Goal: Task Accomplishment & Management: Manage account settings

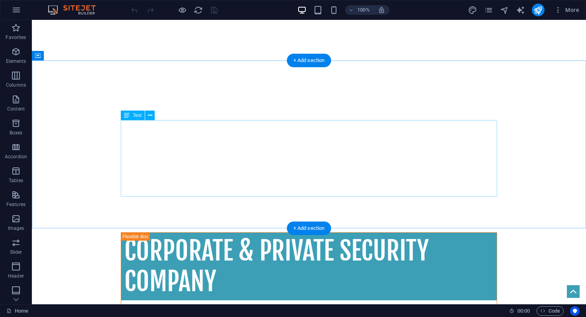
scroll to position [380, 0]
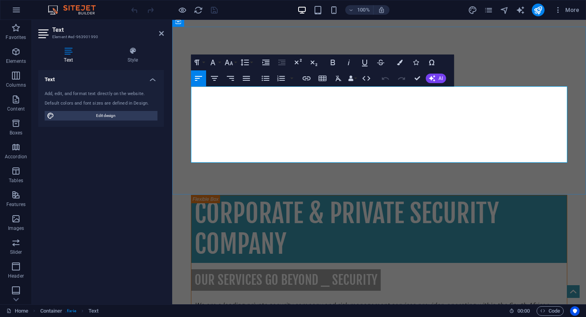
drag, startPoint x: 523, startPoint y: 150, endPoint x: 512, endPoint y: 151, distance: 11.2
drag, startPoint x: 424, startPoint y: 159, endPoint x: 186, endPoint y: 151, distance: 237.9
copy strong "HIGHLY SKILLED OPERATIVES, STATE OF THE ART EQUIPMENT AND HIGHLY ADVANCED CONTR…"
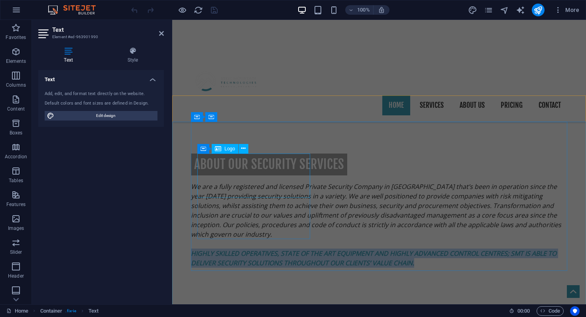
scroll to position [910, 0]
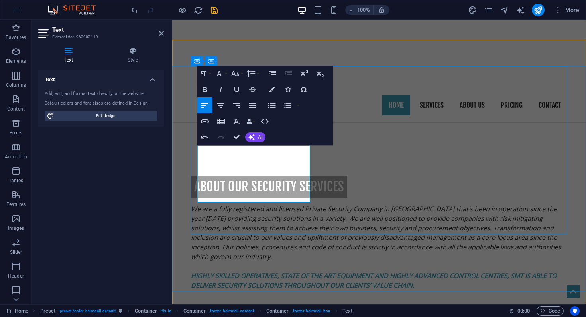
scroll to position [1009, 1]
drag, startPoint x: 274, startPoint y: 199, endPoint x: 197, endPoint y: 147, distance: 93.8
click at [237, 77] on icon "button" at bounding box center [235, 74] width 10 height 10
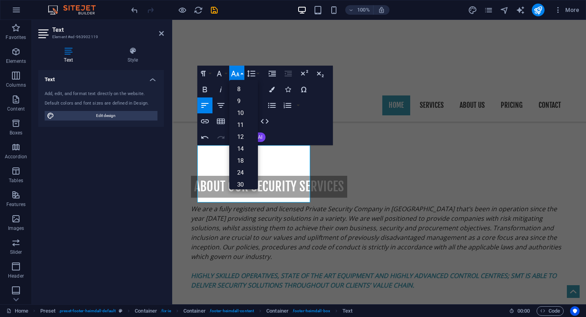
click at [237, 77] on icon "button" at bounding box center [235, 74] width 10 height 10
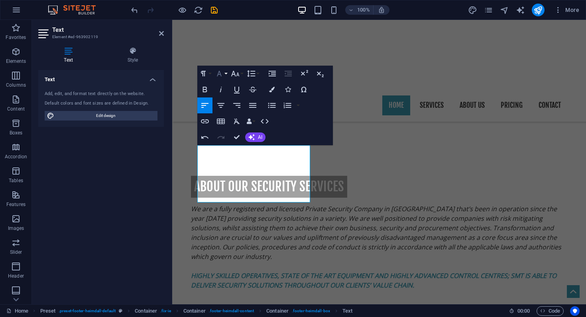
click at [227, 75] on button "Font Family" at bounding box center [220, 74] width 15 height 16
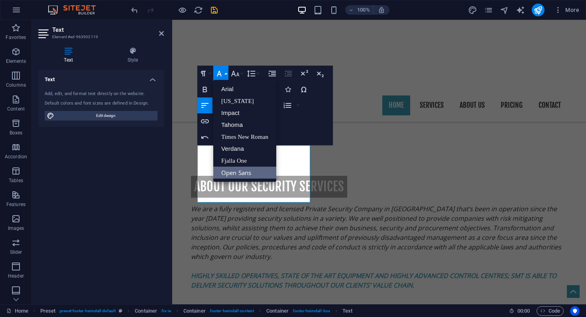
scroll to position [0, 0]
click at [227, 75] on button "Font Family" at bounding box center [220, 74] width 15 height 16
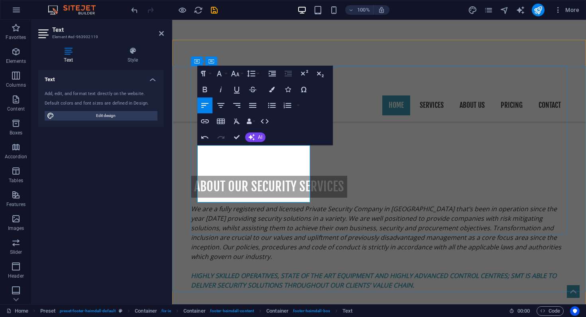
drag, startPoint x: 221, startPoint y: 150, endPoint x: 203, endPoint y: 151, distance: 18.0
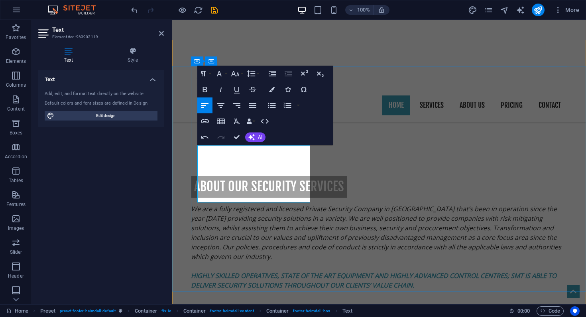
drag, startPoint x: 279, startPoint y: 150, endPoint x: 218, endPoint y: 150, distance: 61.3
drag, startPoint x: 270, startPoint y: 149, endPoint x: 261, endPoint y: 160, distance: 13.8
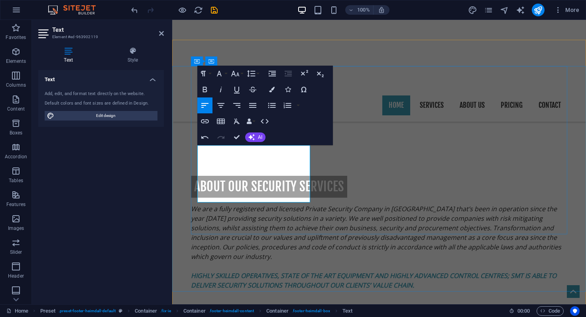
drag, startPoint x: 245, startPoint y: 159, endPoint x: 290, endPoint y: 168, distance: 45.6
drag, startPoint x: 261, startPoint y: 169, endPoint x: 292, endPoint y: 176, distance: 31.9
drag, startPoint x: 198, startPoint y: 188, endPoint x: 215, endPoint y: 196, distance: 18.9
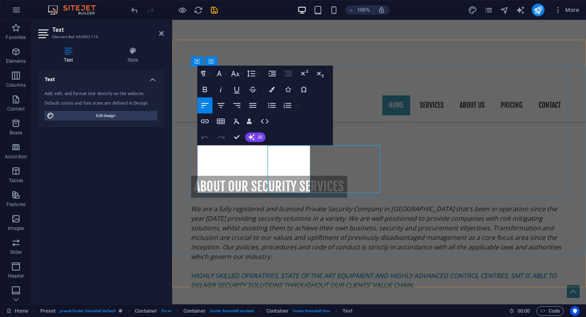
copy p "Highly skilled operatives, state of the art equipment and highly advanced contr…"
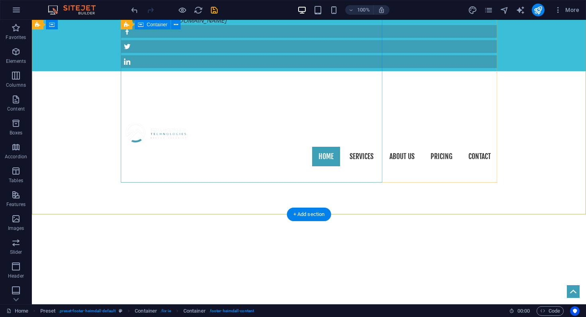
scroll to position [3, 0]
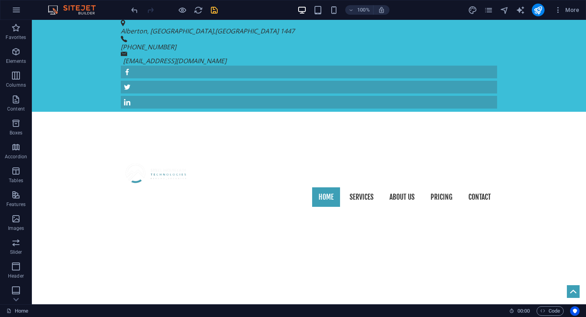
click at [215, 9] on icon "save" at bounding box center [214, 10] width 9 height 9
checkbox input "false"
click at [376, 56] on div "[EMAIL_ADDRESS][DOMAIN_NAME]" at bounding box center [306, 61] width 367 height 10
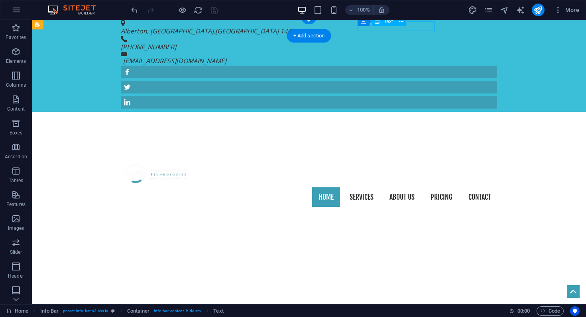
click at [376, 56] on div "[EMAIL_ADDRESS][DOMAIN_NAME]" at bounding box center [306, 61] width 367 height 10
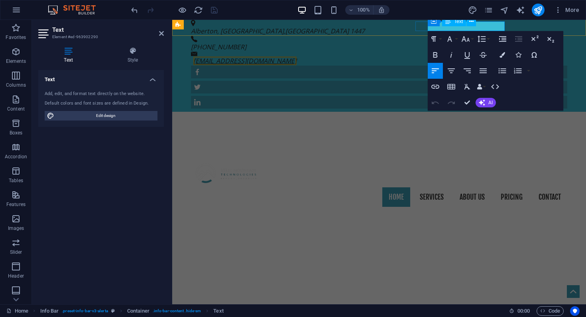
click at [296, 57] on link "[EMAIL_ADDRESS][DOMAIN_NAME]" at bounding box center [244, 61] width 103 height 9
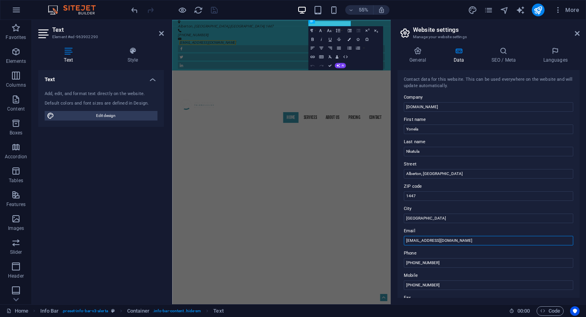
drag, startPoint x: 413, startPoint y: 240, endPoint x: 394, endPoint y: 240, distance: 19.1
click at [394, 240] on div "General Data SEO / Meta Languages Website name [DOMAIN_NAME] Logo Drag files he…" at bounding box center [488, 173] width 195 height 264
type input "[EMAIL_ADDRESS][DOMAIN_NAME]"
click at [477, 219] on input "[GEOGRAPHIC_DATA]" at bounding box center [488, 219] width 169 height 10
click at [577, 33] on icon at bounding box center [576, 33] width 5 height 6
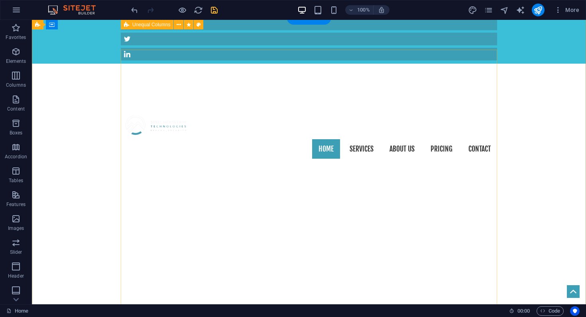
scroll to position [0, 0]
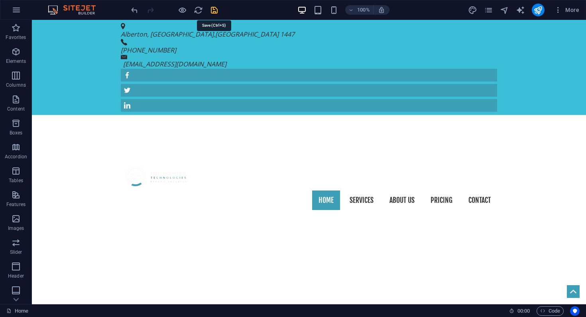
click at [212, 11] on icon "save" at bounding box center [214, 10] width 9 height 9
checkbox input "false"
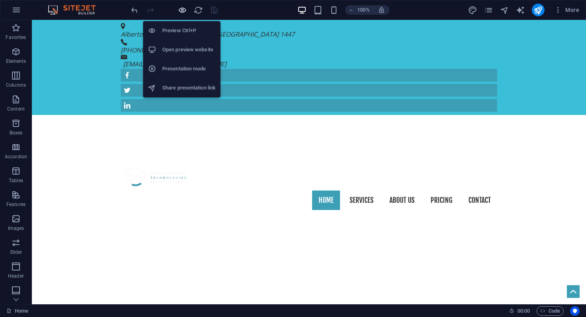
click at [183, 11] on icon "button" at bounding box center [182, 10] width 9 height 9
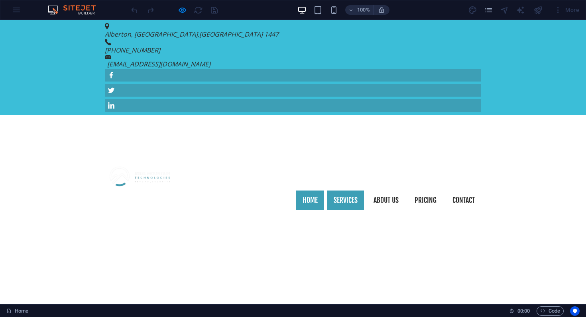
click at [345, 191] on link "Services" at bounding box center [345, 201] width 37 height 20
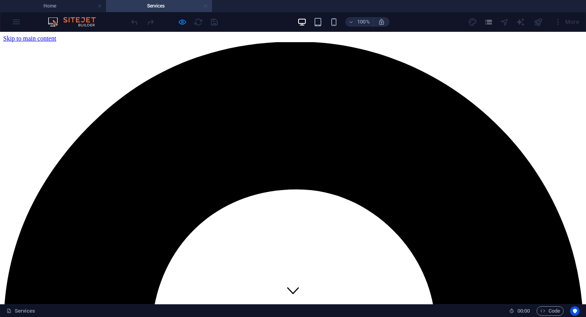
click at [206, 8] on link at bounding box center [205, 6] width 5 height 8
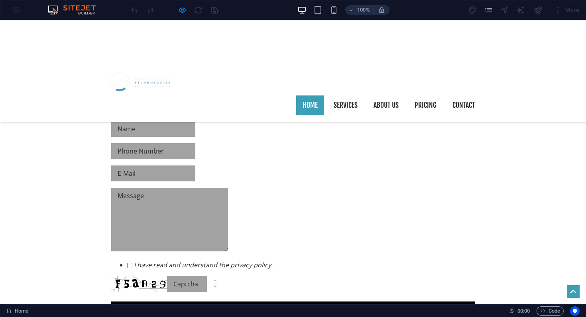
scroll to position [660, 0]
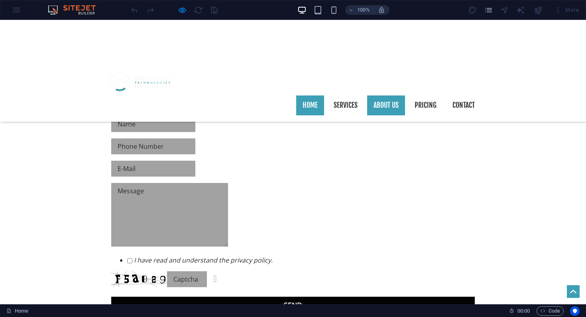
click at [392, 96] on link "About us" at bounding box center [386, 106] width 38 height 20
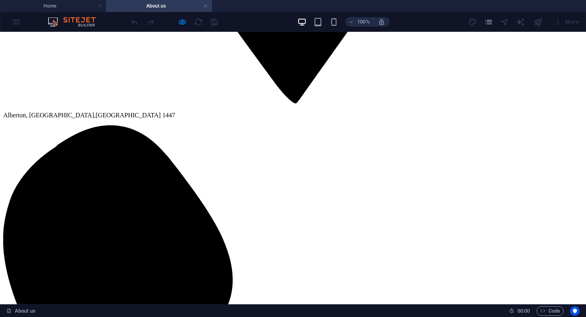
scroll to position [792, 0]
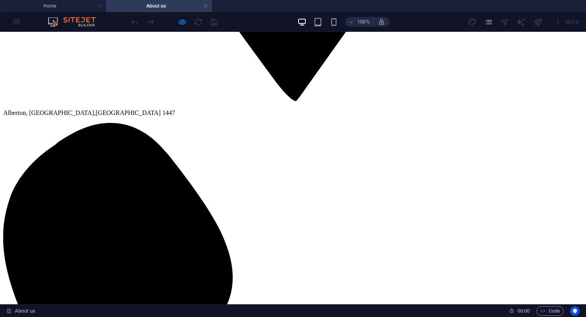
click at [180, 27] on div at bounding box center [173, 22] width 89 height 13
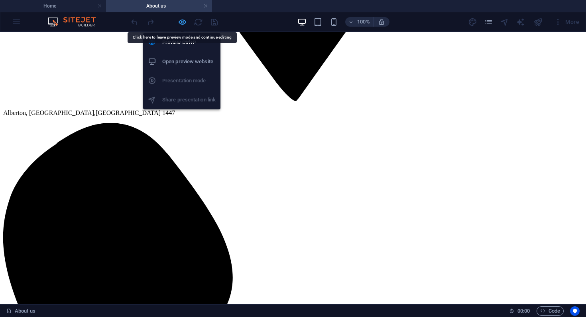
click at [181, 22] on icon "button" at bounding box center [182, 22] width 9 height 9
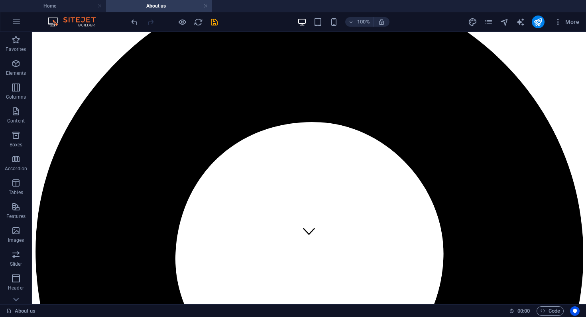
scroll to position [59, 0]
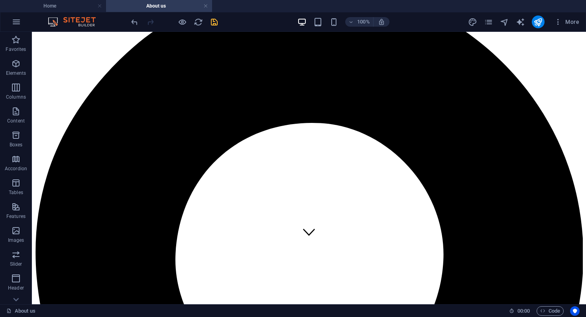
click at [215, 23] on icon "save" at bounding box center [214, 22] width 9 height 9
click at [207, 8] on link at bounding box center [205, 6] width 5 height 8
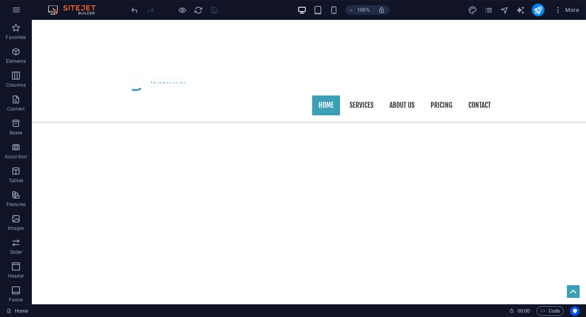
scroll to position [660, 0]
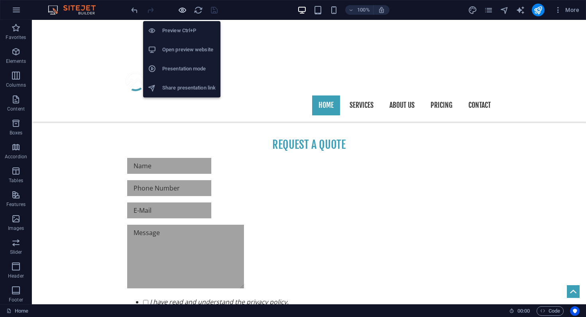
click at [182, 9] on icon "button" at bounding box center [182, 10] width 9 height 9
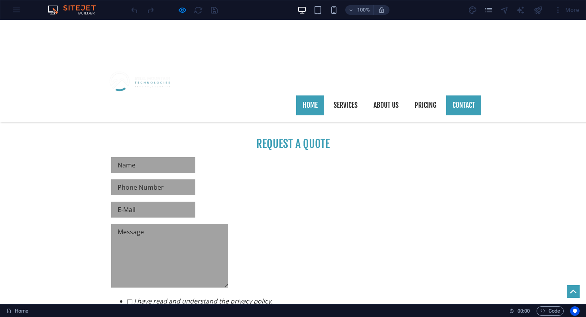
click at [458, 96] on link "Contact" at bounding box center [463, 106] width 35 height 20
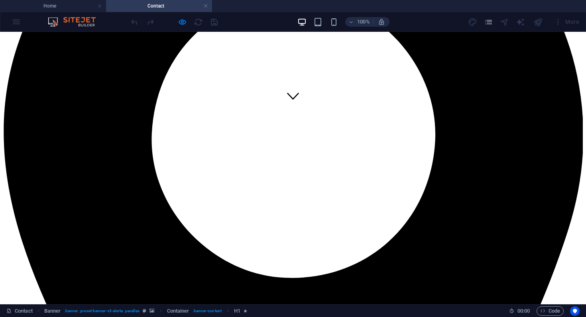
scroll to position [195, 0]
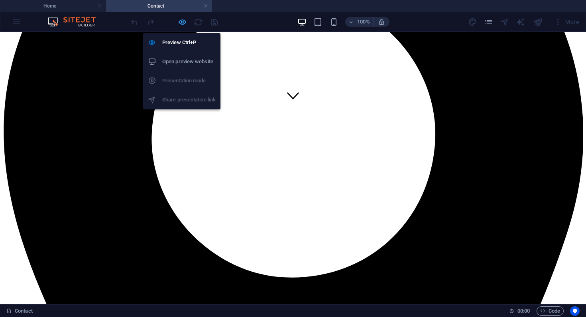
click at [180, 22] on icon "button" at bounding box center [182, 22] width 9 height 9
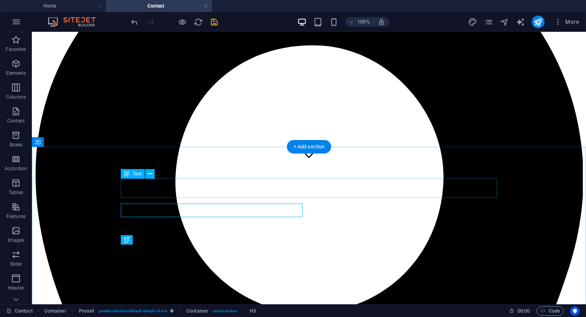
scroll to position [135, 0]
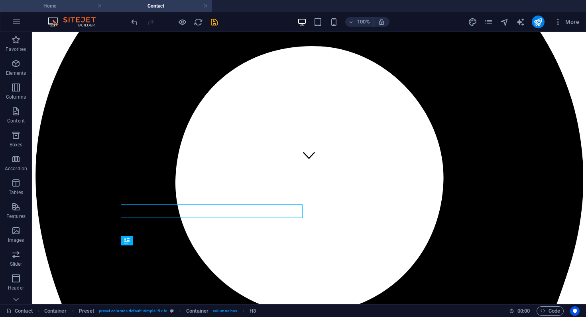
click at [83, 7] on h4 "Home" at bounding box center [53, 6] width 106 height 9
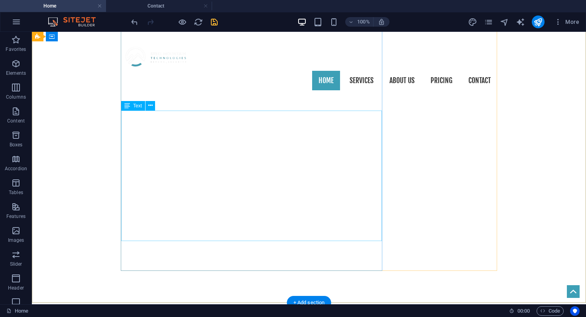
scroll to position [140, 0]
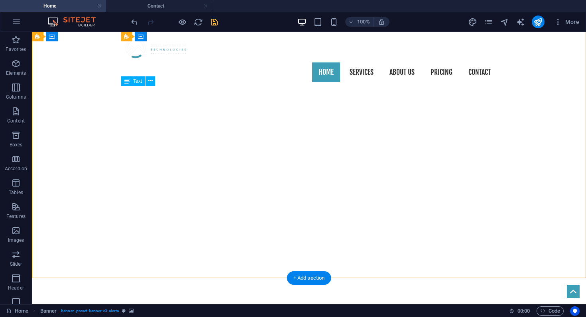
drag, startPoint x: 294, startPoint y: 124, endPoint x: 195, endPoint y: 106, distance: 100.3
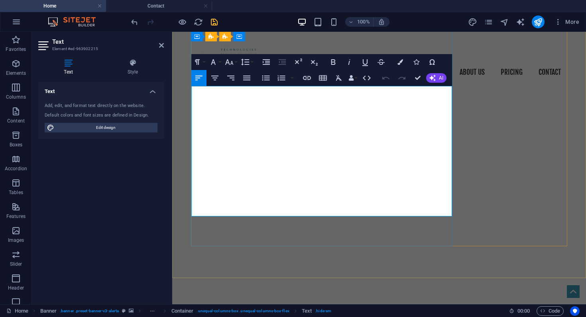
drag, startPoint x: 196, startPoint y: 96, endPoint x: 366, endPoint y: 125, distance: 172.7
copy p "We are a leading private security company and risk management services provider…"
click at [177, 6] on h4 "Contact" at bounding box center [159, 6] width 106 height 9
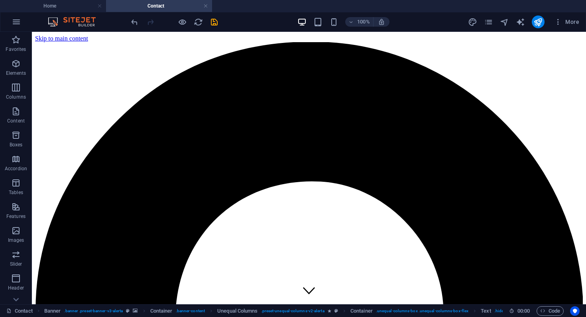
scroll to position [135, 0]
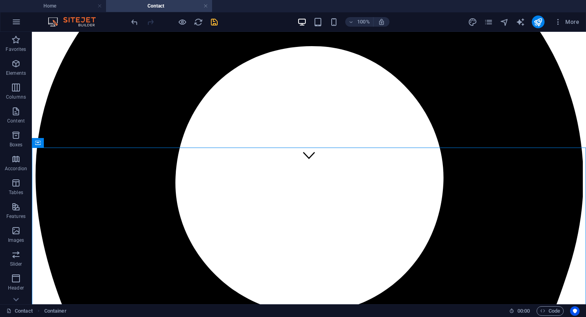
click at [215, 24] on icon "save" at bounding box center [214, 22] width 9 height 9
checkbox input "false"
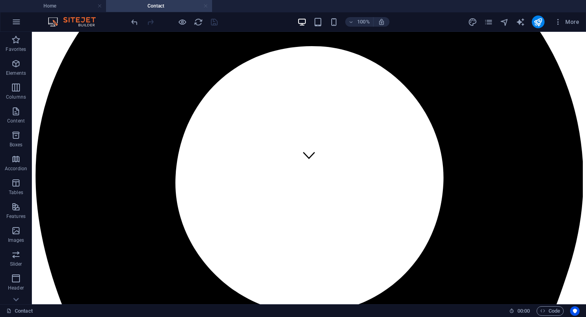
click at [207, 6] on link at bounding box center [205, 6] width 5 height 8
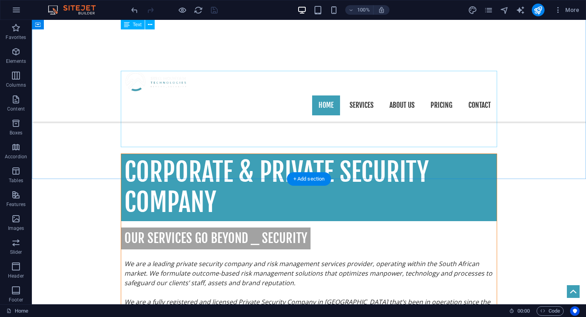
scroll to position [388, 0]
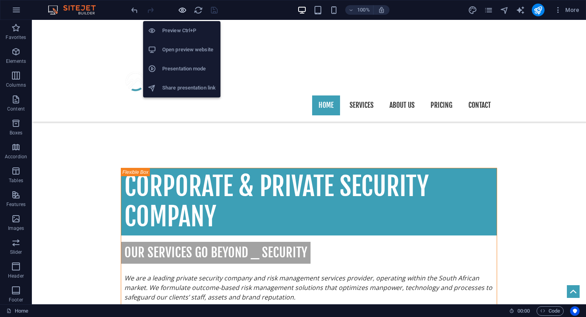
click at [182, 10] on icon "button" at bounding box center [182, 10] width 9 height 9
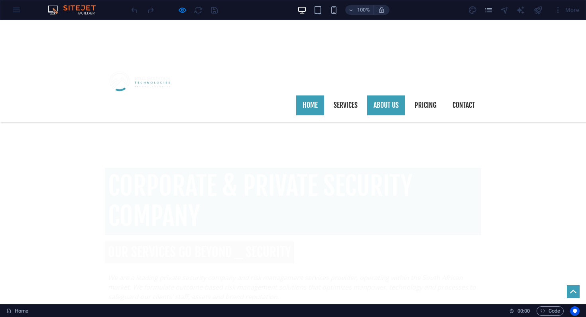
click at [394, 96] on link "About us" at bounding box center [386, 106] width 38 height 20
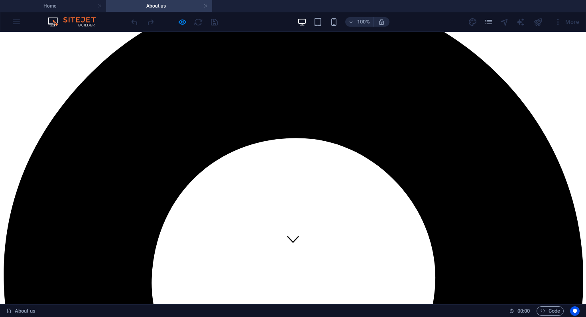
scroll to position [0, 0]
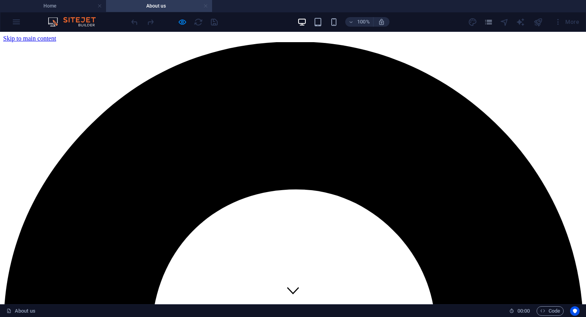
click at [206, 7] on link at bounding box center [205, 6] width 5 height 8
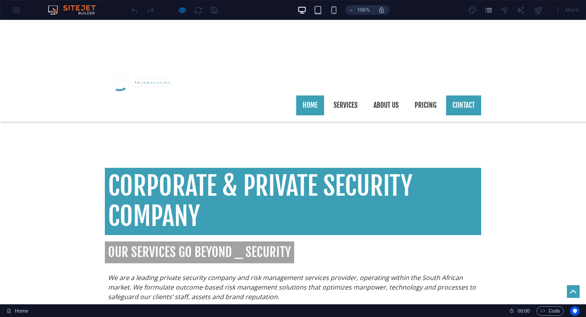
click at [462, 96] on link "Contact" at bounding box center [463, 106] width 35 height 20
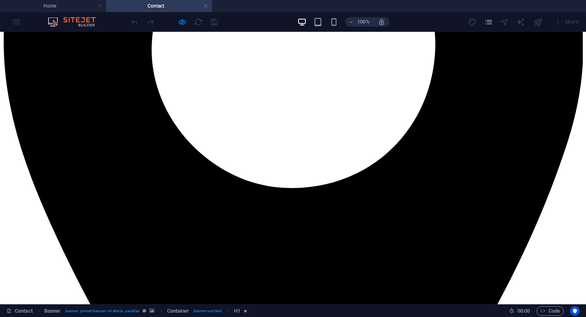
scroll to position [288, 0]
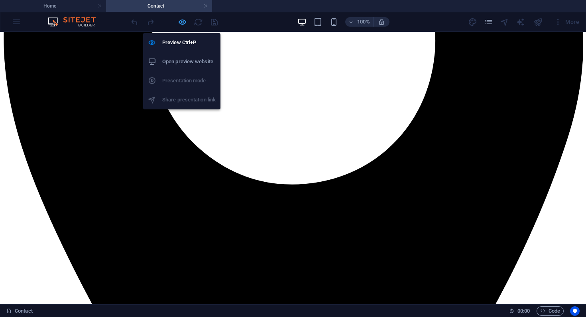
click at [181, 25] on icon "button" at bounding box center [182, 22] width 9 height 9
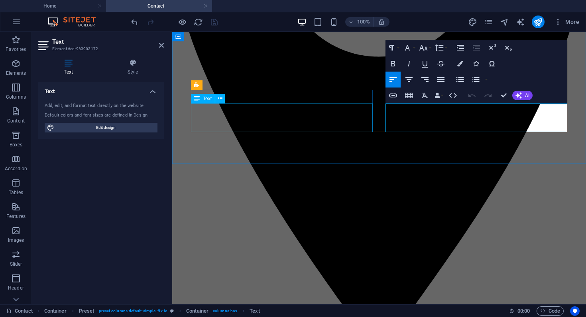
drag, startPoint x: 411, startPoint y: 109, endPoint x: 370, endPoint y: 109, distance: 41.4
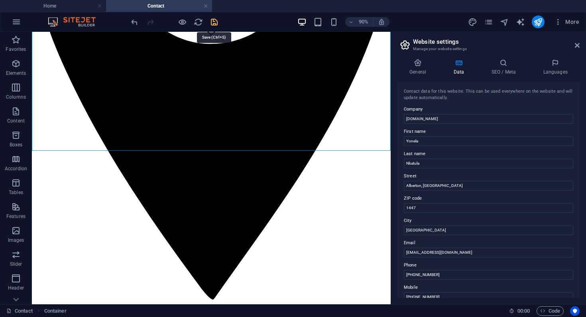
click at [215, 21] on icon "save" at bounding box center [214, 22] width 9 height 9
checkbox input "false"
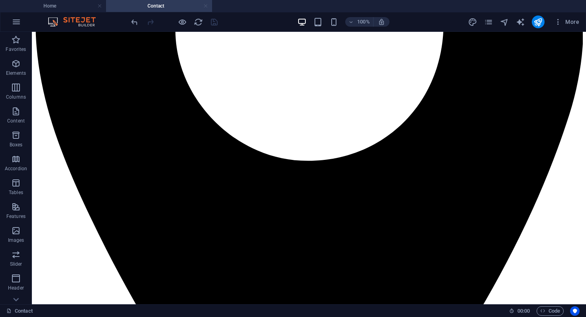
click at [207, 6] on link at bounding box center [205, 6] width 5 height 8
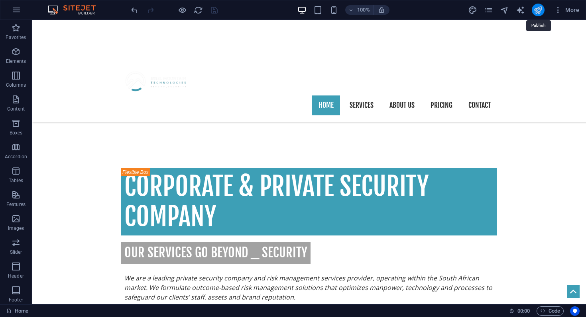
click at [537, 9] on icon "publish" at bounding box center [537, 10] width 9 height 9
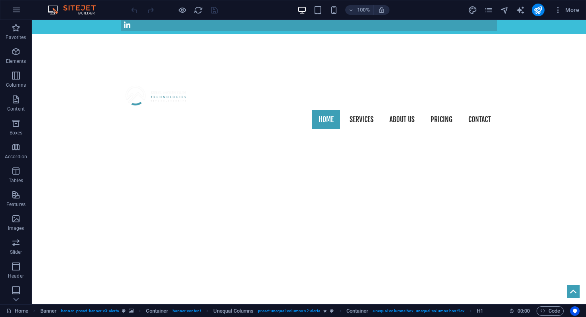
scroll to position [330, 0]
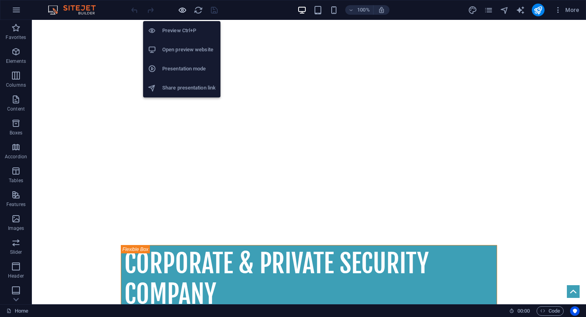
click at [182, 11] on icon "button" at bounding box center [182, 10] width 9 height 9
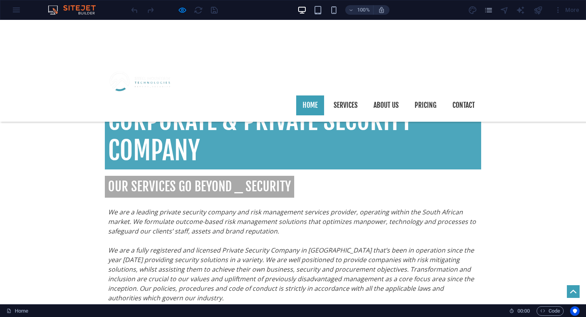
scroll to position [471, 0]
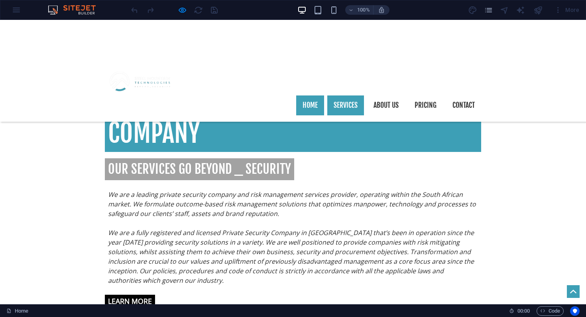
click at [347, 96] on link "Services" at bounding box center [345, 106] width 37 height 20
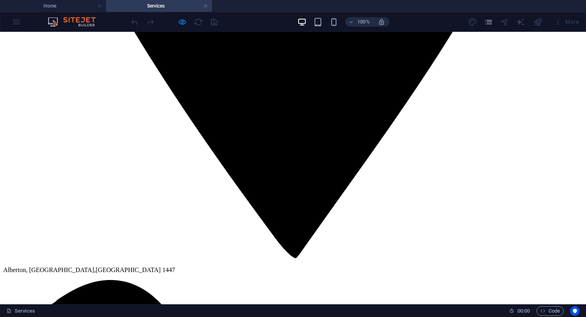
scroll to position [639, 0]
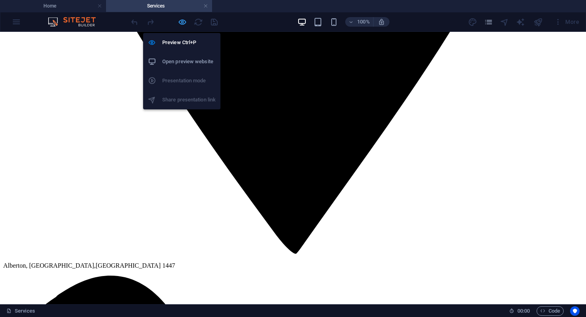
click at [184, 22] on icon "button" at bounding box center [182, 22] width 9 height 9
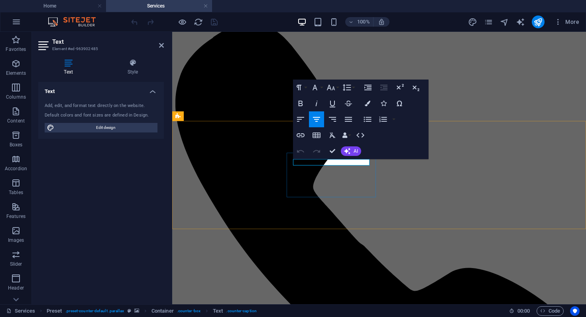
click at [319, 123] on icon "button" at bounding box center [316, 120] width 10 height 10
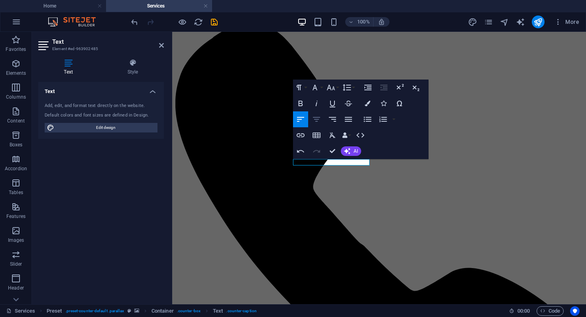
click at [319, 121] on icon "button" at bounding box center [316, 120] width 10 height 10
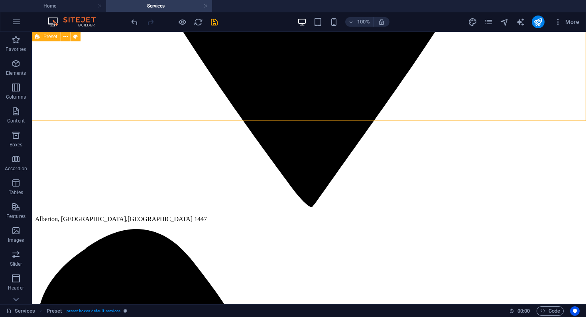
click at [215, 22] on icon "save" at bounding box center [214, 22] width 9 height 9
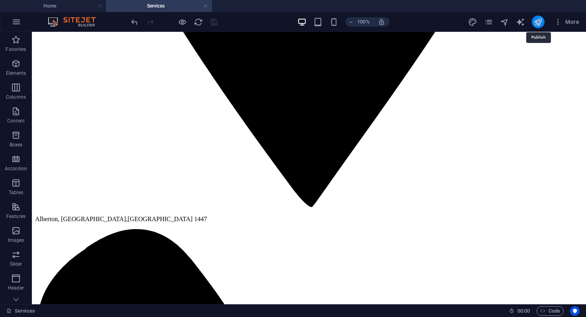
click at [537, 24] on icon "publish" at bounding box center [537, 22] width 9 height 9
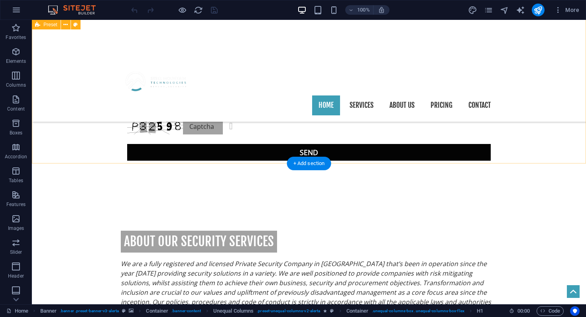
scroll to position [920, 0]
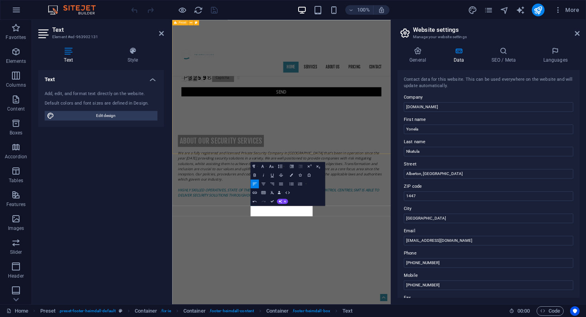
scroll to position [749, 0]
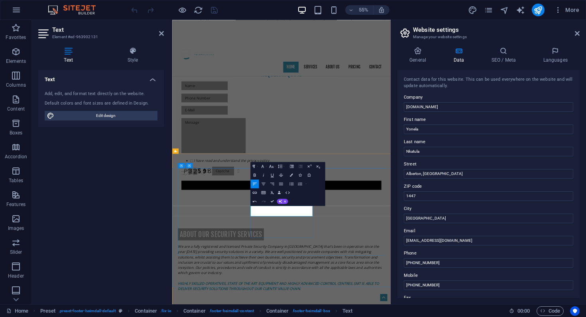
click at [575, 33] on icon at bounding box center [576, 33] width 5 height 6
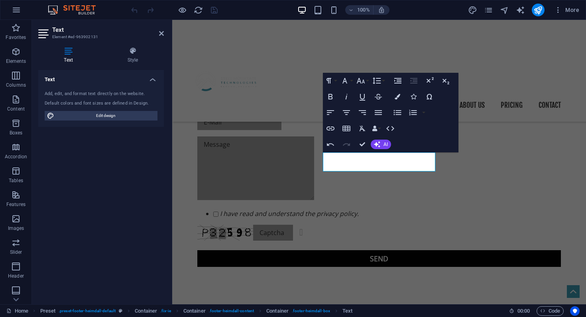
scroll to position [892, 0]
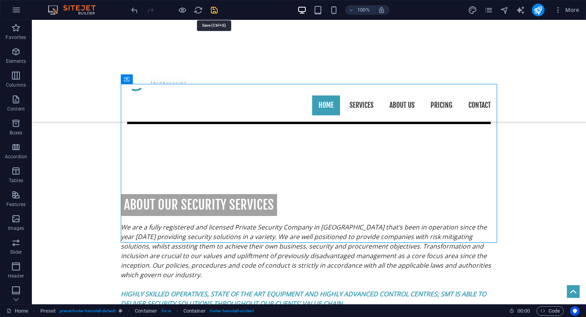
click at [214, 11] on icon "save" at bounding box center [214, 10] width 9 height 9
checkbox input "false"
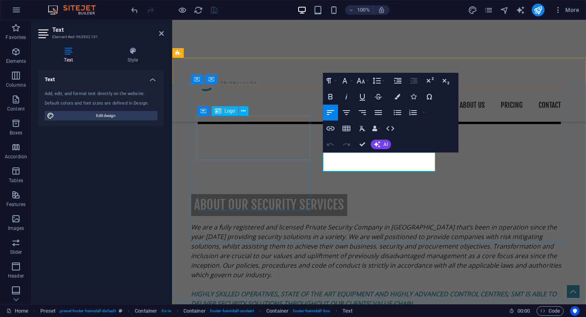
drag, startPoint x: 342, startPoint y: 157, endPoint x: 294, endPoint y: 156, distance: 48.2
copy p "Tell:"
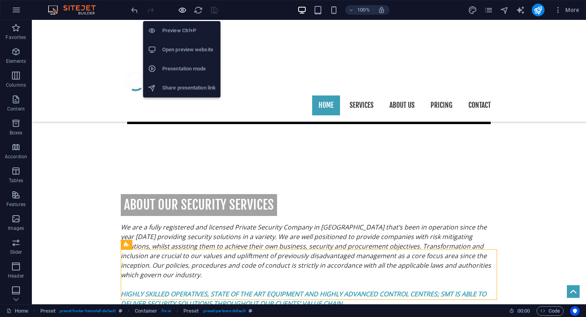
click at [183, 8] on icon "button" at bounding box center [182, 10] width 9 height 9
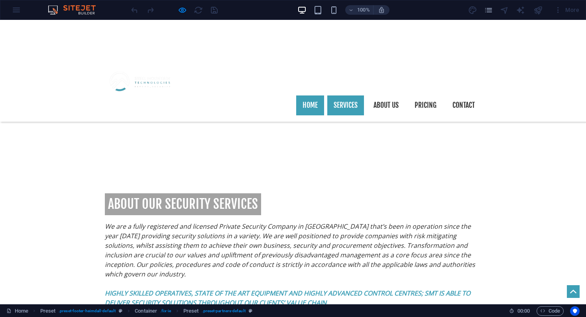
click at [342, 96] on link "Services" at bounding box center [345, 106] width 37 height 20
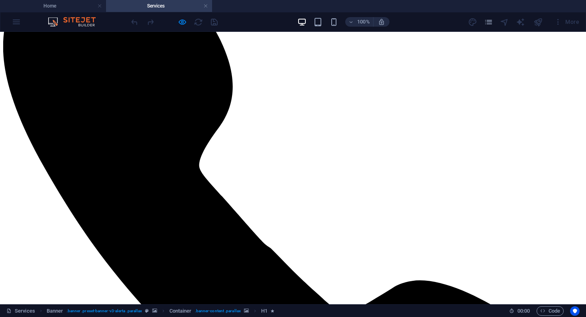
scroll to position [985, 0]
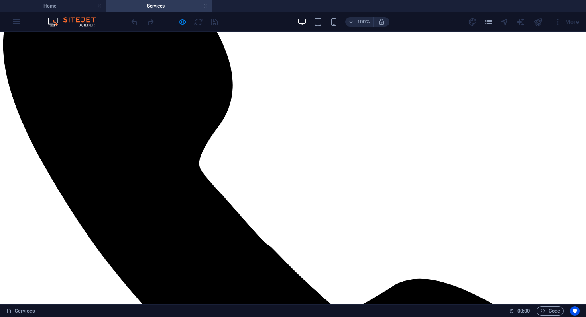
click at [206, 5] on link at bounding box center [205, 6] width 5 height 8
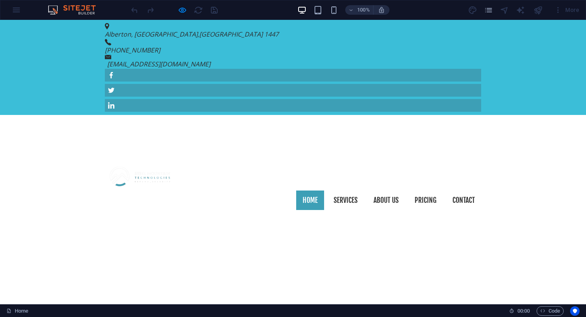
scroll to position [892, 0]
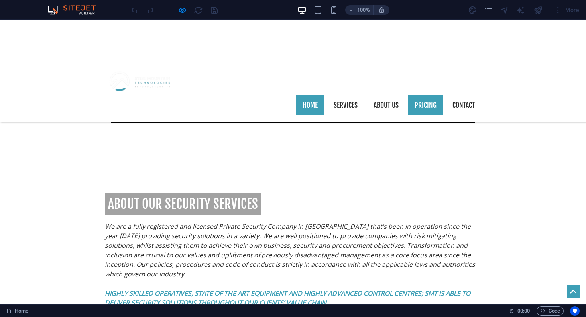
click at [421, 96] on link "Pricing" at bounding box center [425, 106] width 35 height 20
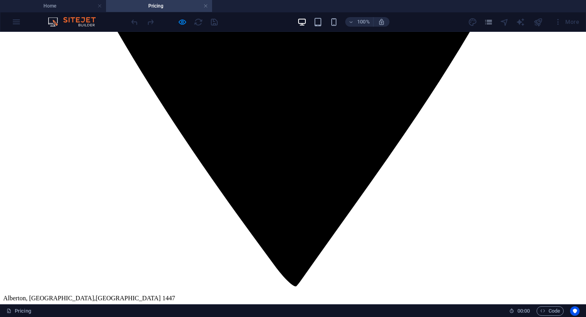
scroll to position [607, 0]
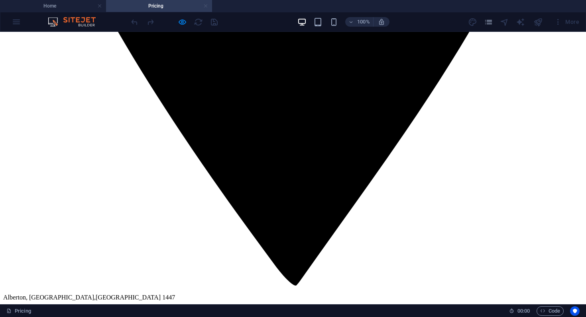
click at [208, 6] on link at bounding box center [205, 6] width 5 height 8
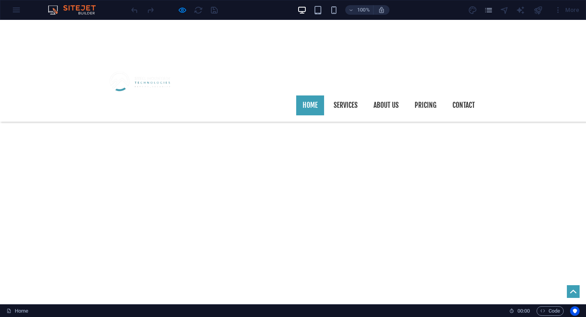
scroll to position [892, 0]
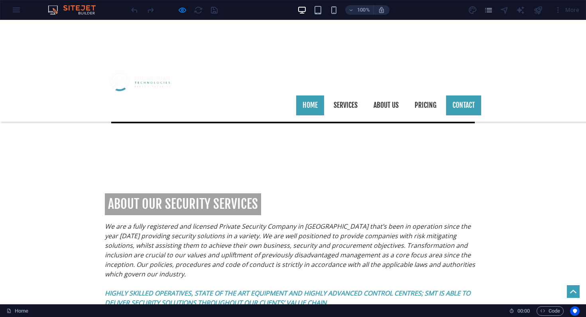
click at [469, 96] on link "Contact" at bounding box center [463, 106] width 35 height 20
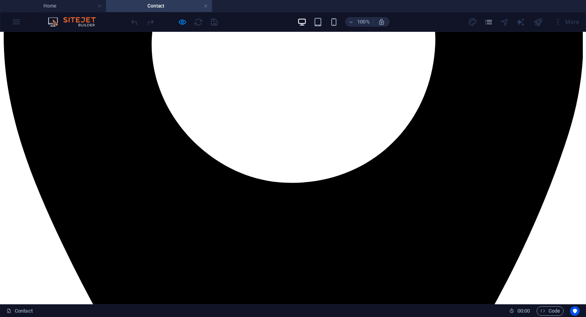
scroll to position [293, 0]
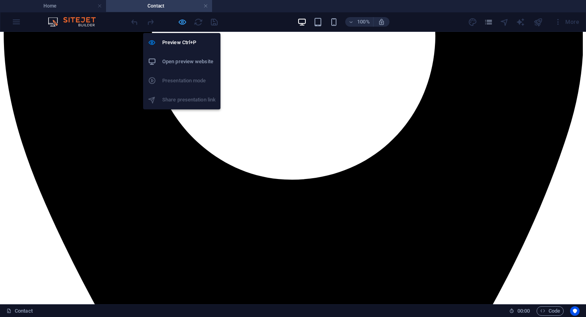
click at [186, 20] on icon "button" at bounding box center [182, 22] width 9 height 9
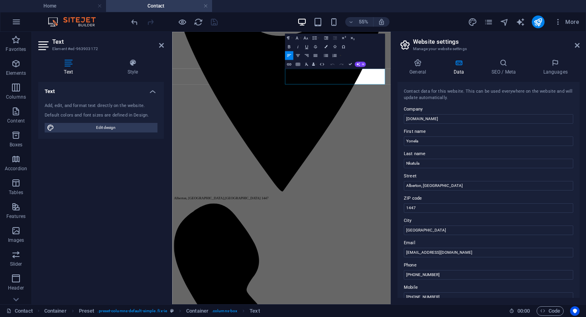
click at [403, 105] on div "Contact data for this website. This can be used everywhere on the website and w…" at bounding box center [488, 190] width 182 height 216
drag, startPoint x: 404, startPoint y: 106, endPoint x: 329, endPoint y: 103, distance: 74.9
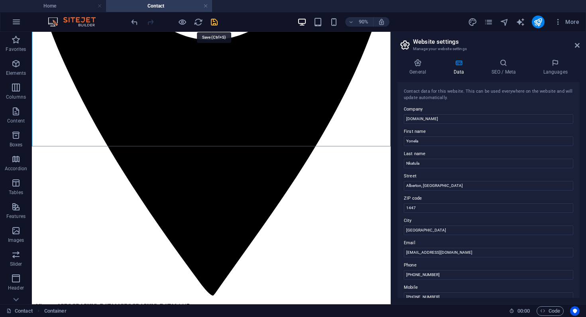
click at [212, 21] on icon "save" at bounding box center [214, 22] width 9 height 9
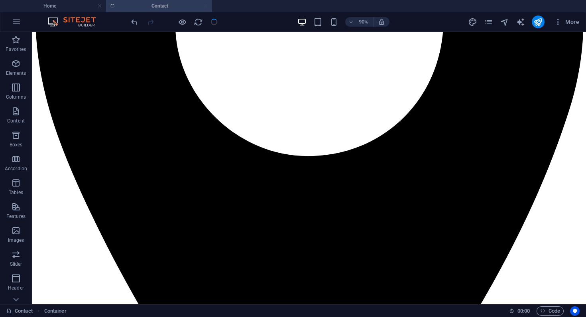
checkbox input "false"
click at [533, 23] on icon "publish" at bounding box center [537, 22] width 9 height 9
